Goal: Task Accomplishment & Management: Use online tool/utility

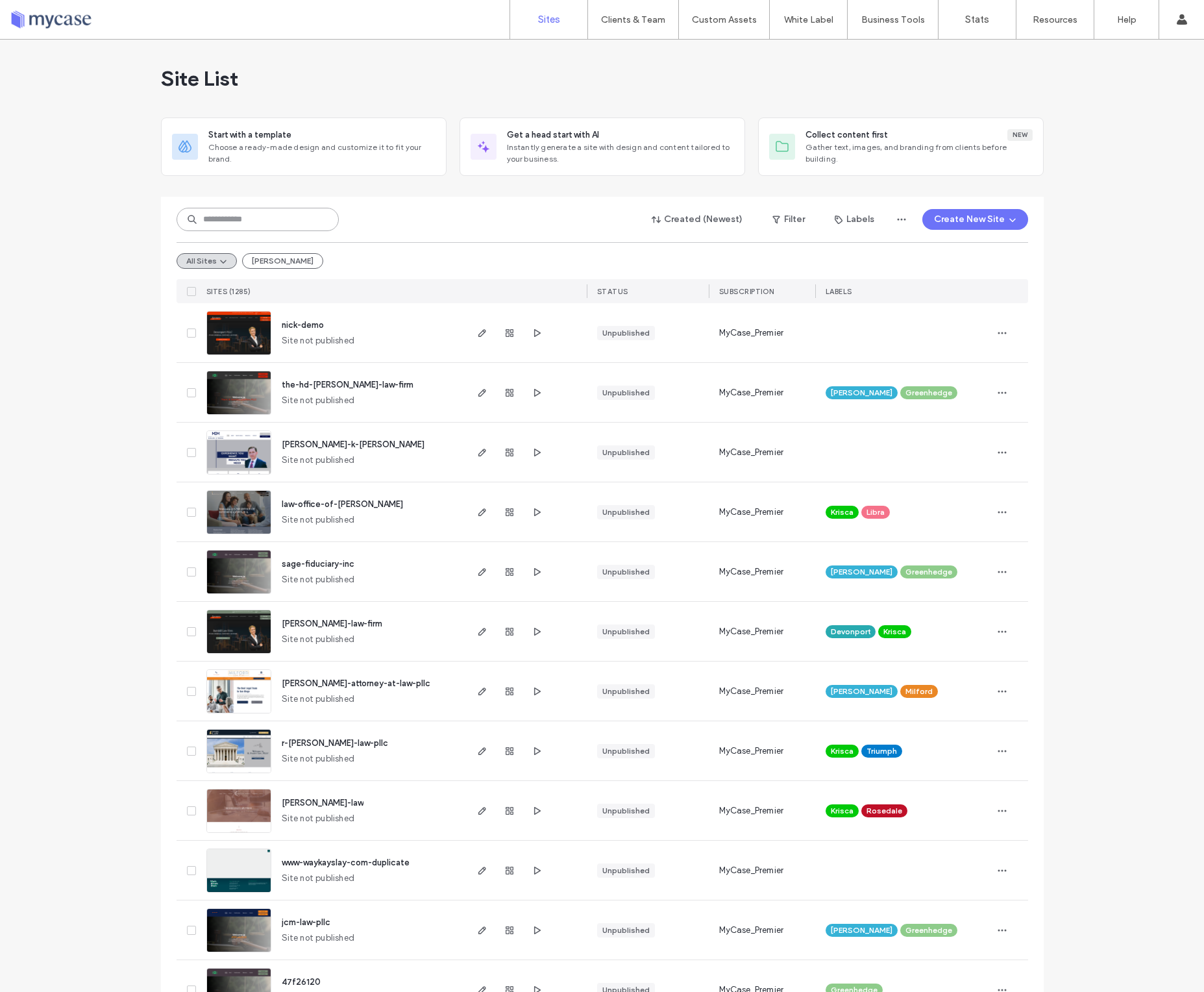
click at [320, 230] on input at bounding box center [258, 219] width 163 height 23
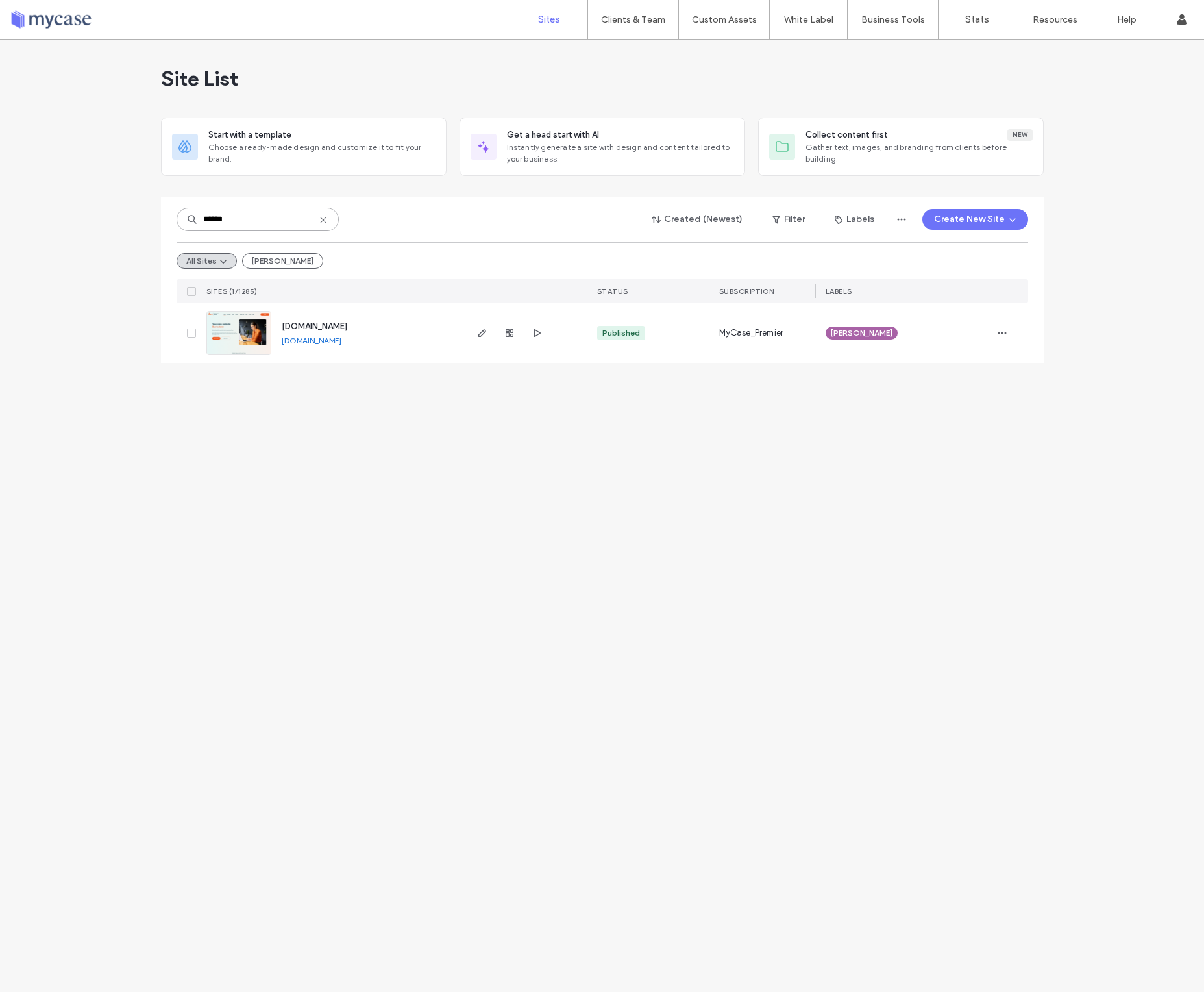
type input "******"
click at [347, 322] on span "www.affinipaywebhub.com" at bounding box center [314, 326] width 66 height 10
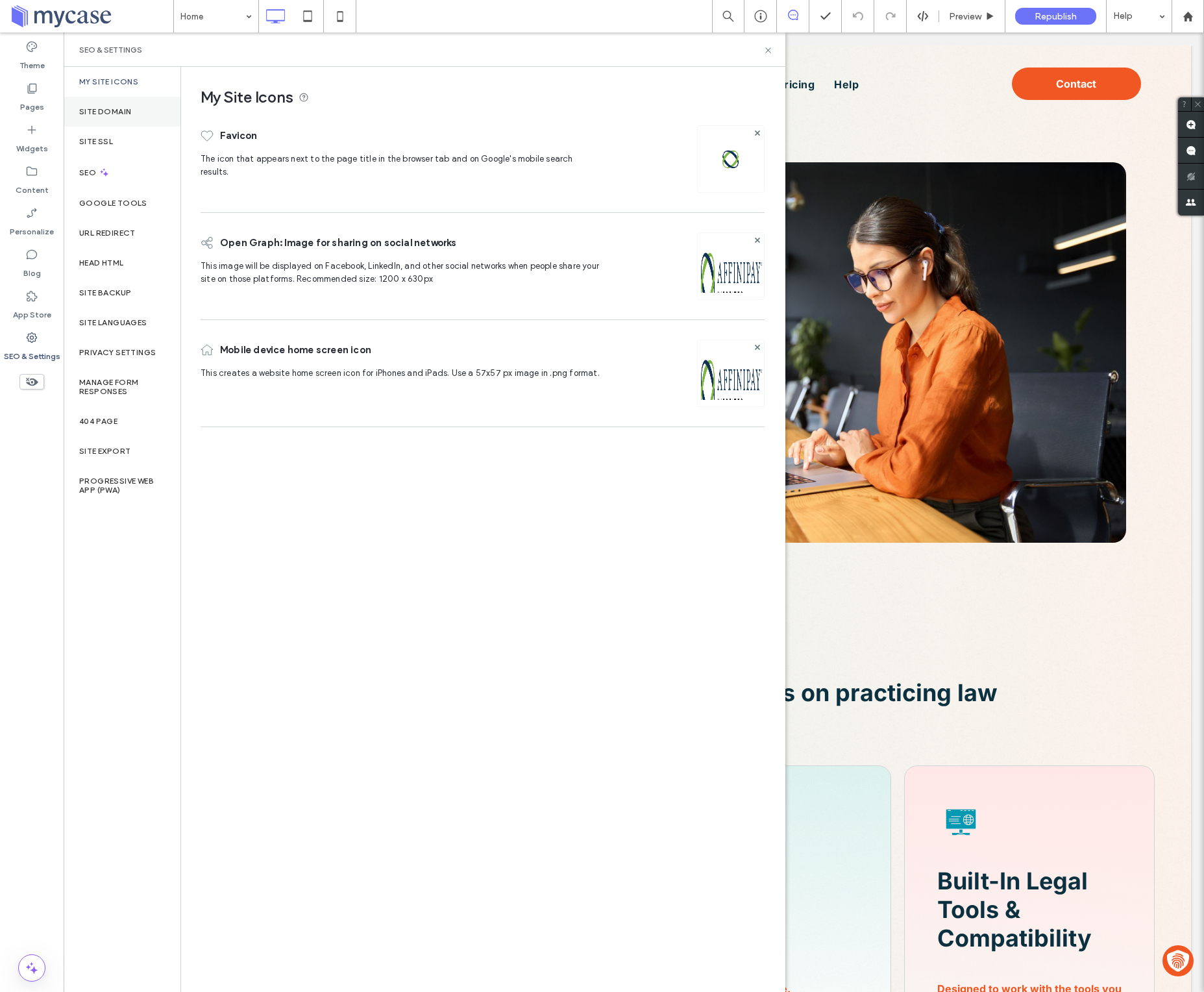
click at [111, 108] on label "Site Domain" at bounding box center [105, 111] width 52 height 9
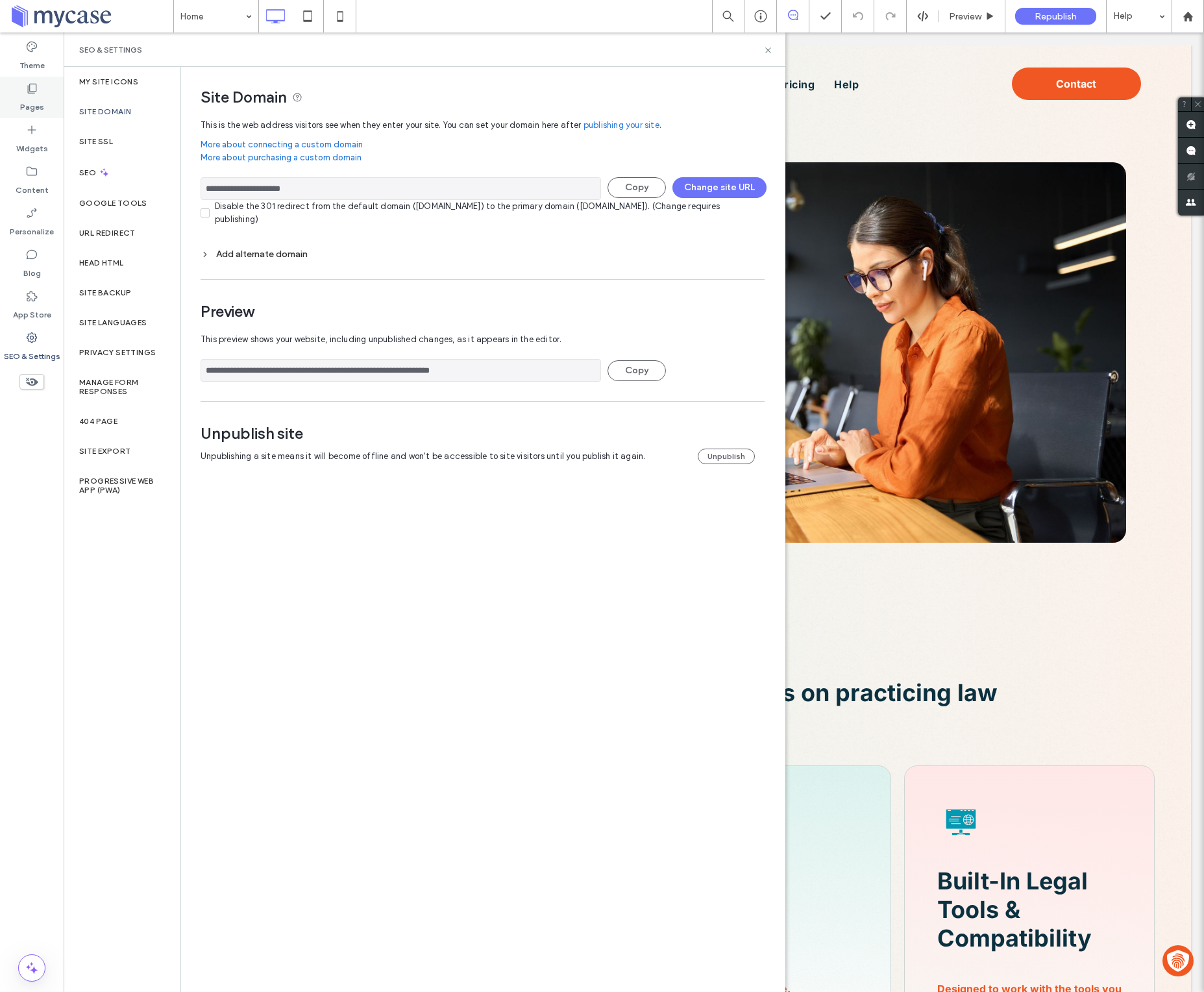
click at [45, 105] on div "Pages" at bounding box center [32, 97] width 63 height 41
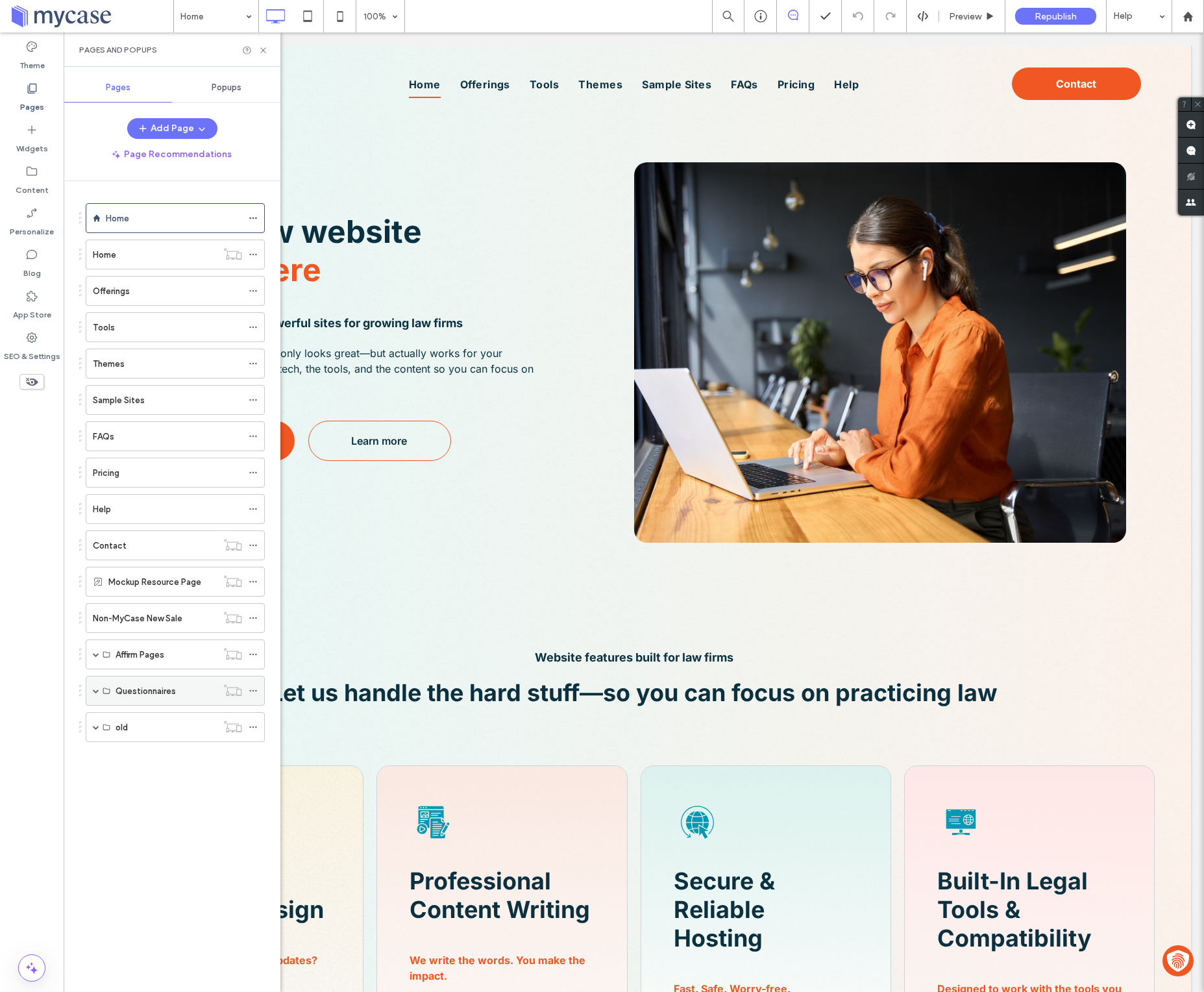
click at [96, 694] on span at bounding box center [96, 691] width 7 height 7
click at [187, 724] on label "Build Questionnaire" at bounding box center [154, 721] width 77 height 23
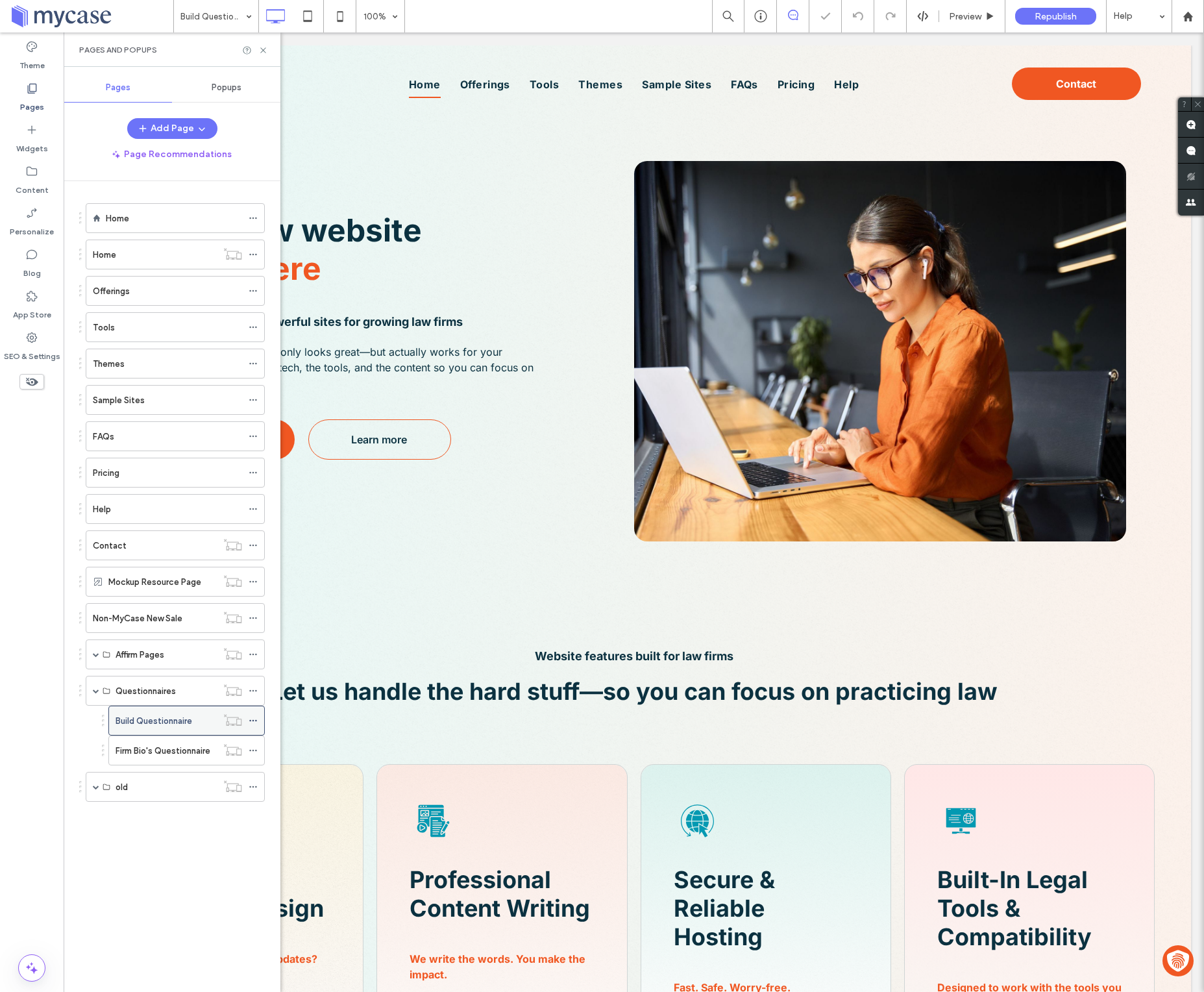
click at [247, 722] on div at bounding box center [233, 719] width 32 height 13
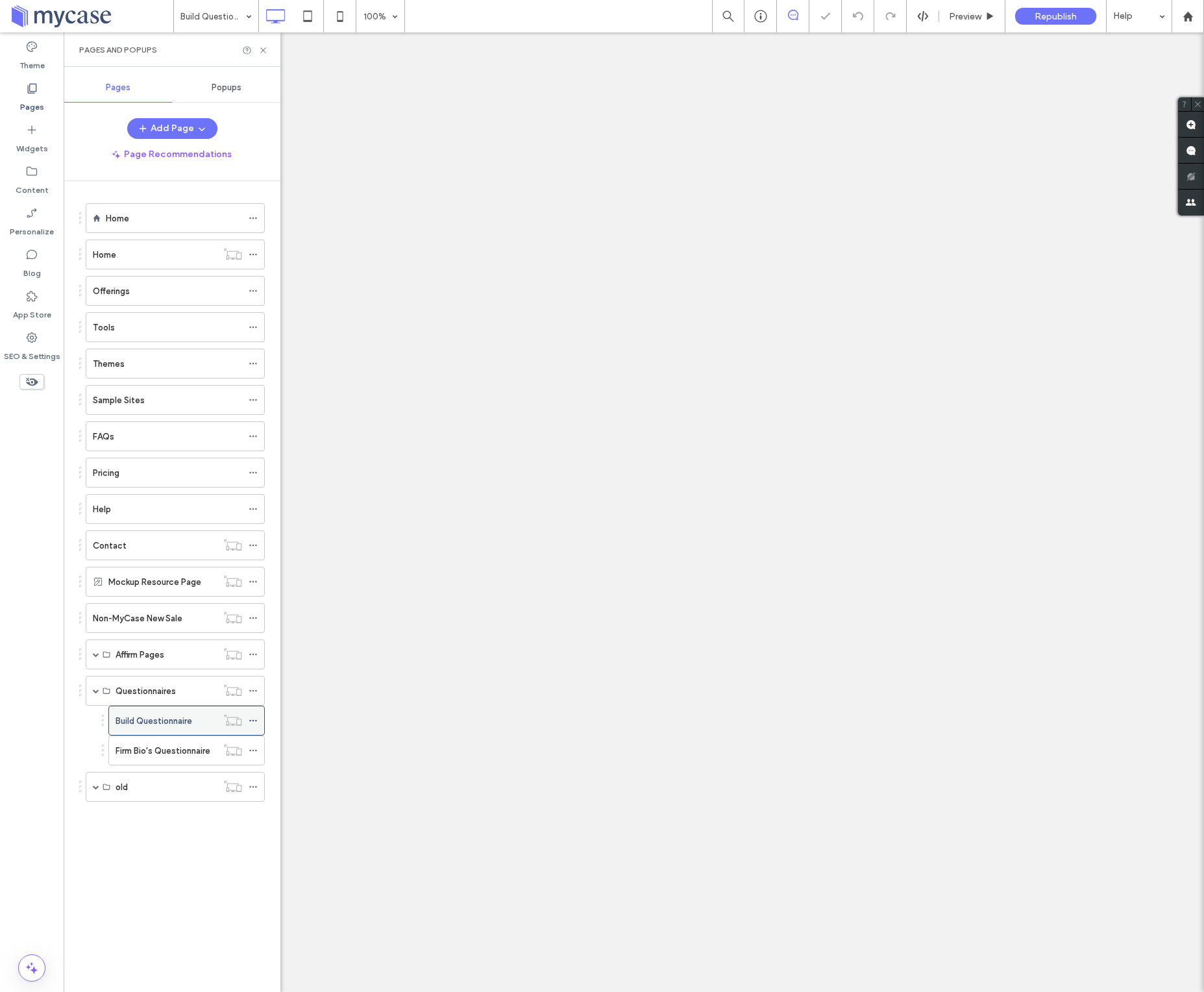
click at [252, 724] on icon at bounding box center [253, 721] width 9 height 9
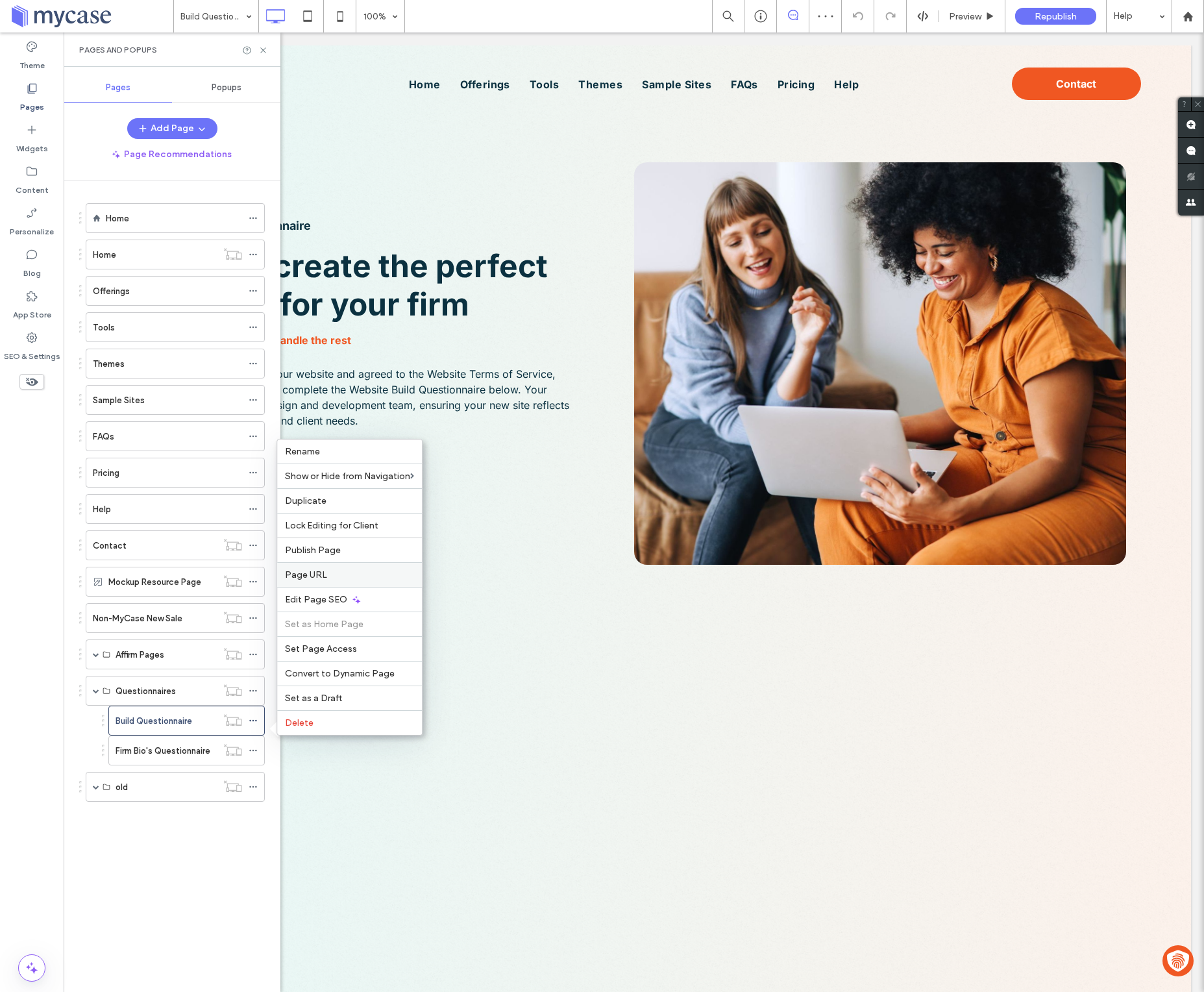
click at [325, 577] on label "Page URL" at bounding box center [349, 575] width 130 height 11
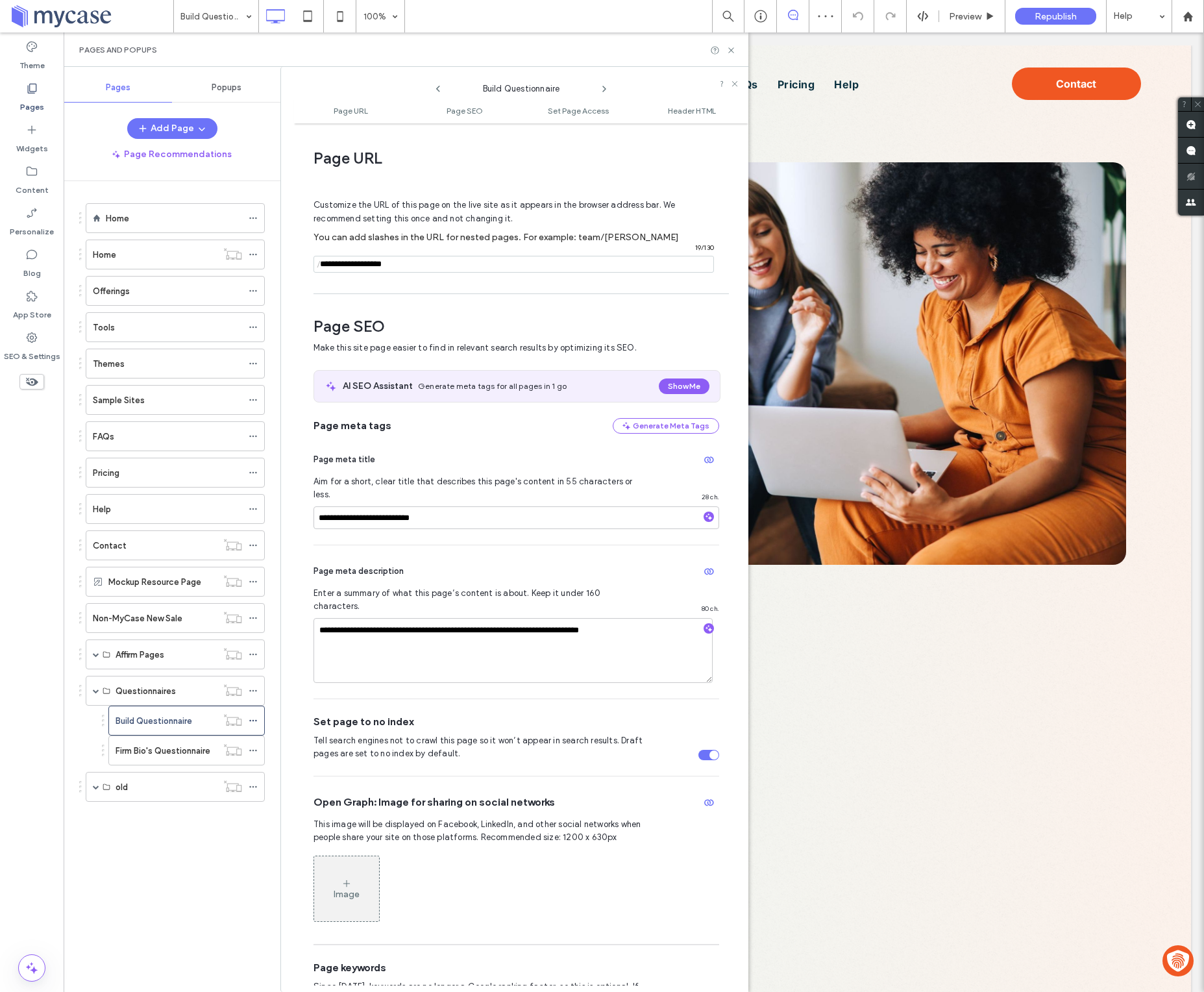
scroll to position [7, 0]
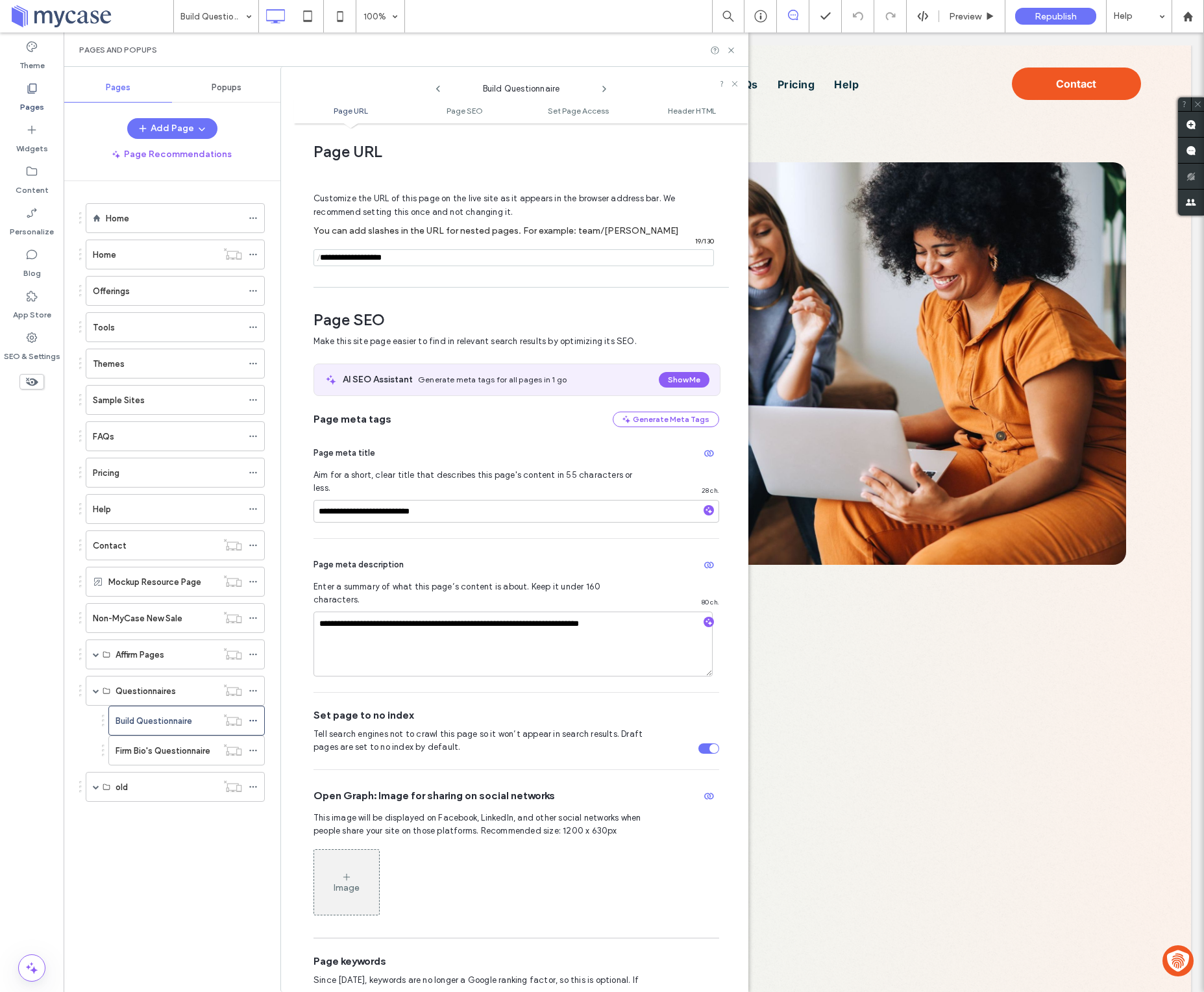
drag, startPoint x: 370, startPoint y: 261, endPoint x: 315, endPoint y: 259, distance: 55.0
click at [315, 259] on div "/ 19 / 130" at bounding box center [514, 258] width 401 height 17
click at [256, 328] on use at bounding box center [252, 328] width 7 height 2
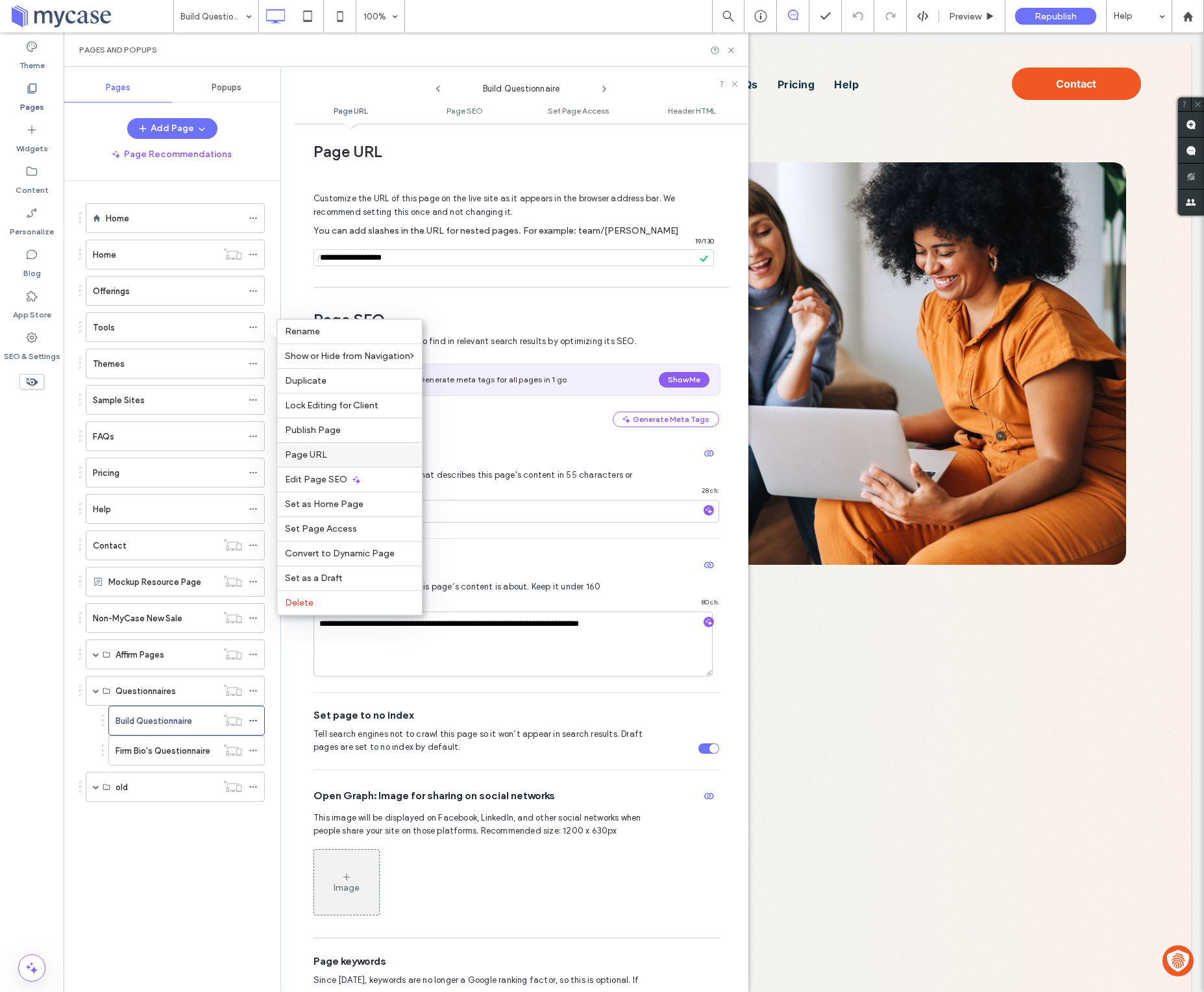
click at [340, 459] on label "Page URL" at bounding box center [349, 455] width 130 height 11
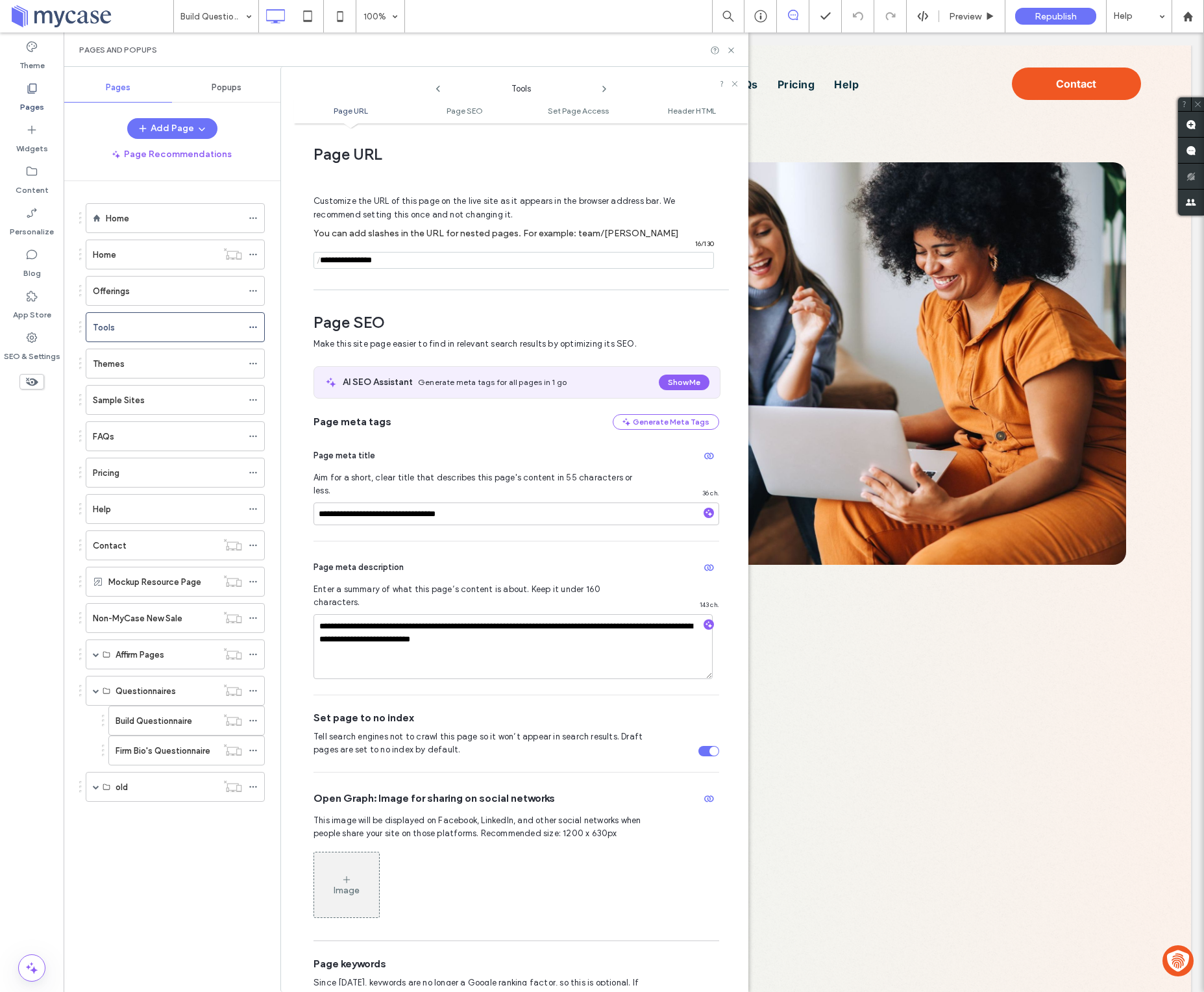
scroll to position [3, 0]
drag, startPoint x: 389, startPoint y: 261, endPoint x: 319, endPoint y: 261, distance: 70.0
click at [320, 261] on div "/ 16 / 130" at bounding box center [514, 261] width 401 height 17
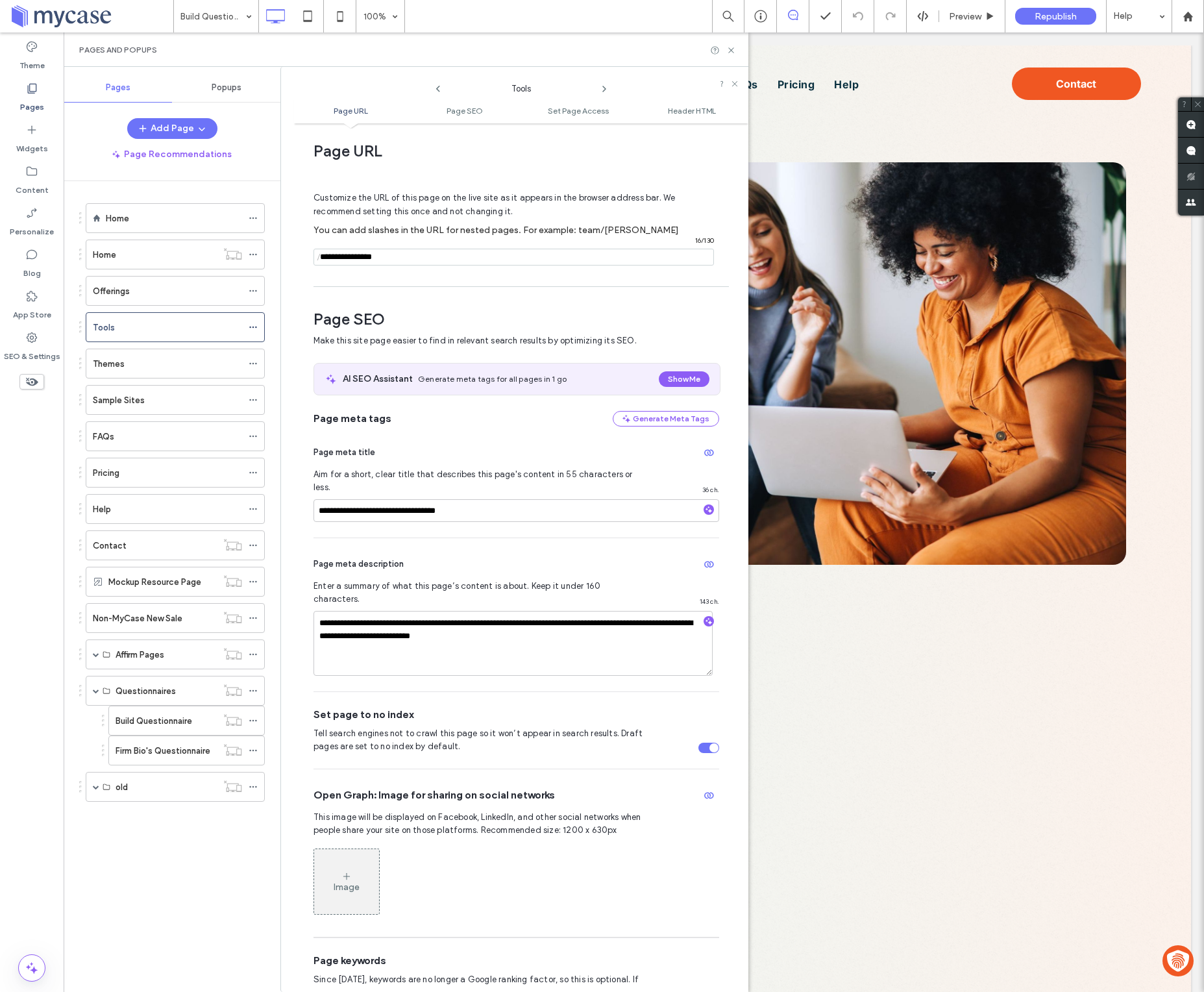
scroll to position [8, 0]
drag, startPoint x: 343, startPoint y: 255, endPoint x: 313, endPoint y: 255, distance: 30.0
click at [313, 255] on div "/ 5 / 130" at bounding box center [514, 256] width 401 height 17
type input "*****"
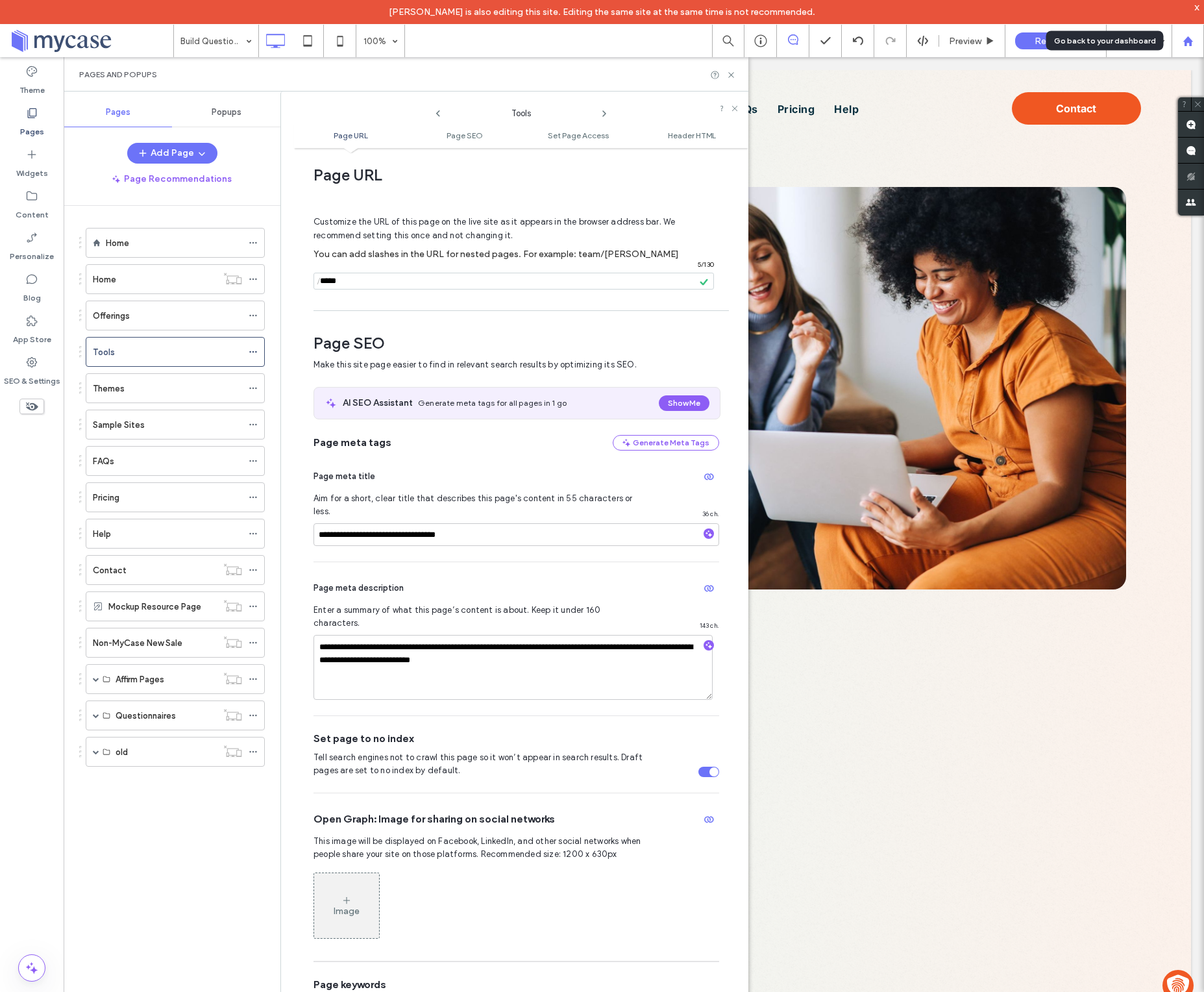
click at [1183, 42] on icon at bounding box center [1188, 41] width 11 height 11
